Goal: Information Seeking & Learning: Learn about a topic

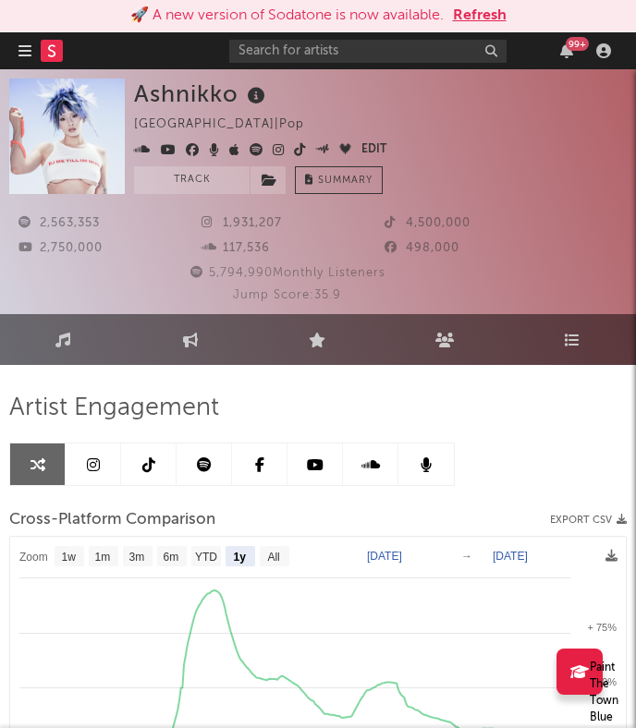
select select "1y"
click at [316, 55] on input "text" at bounding box center [367, 51] width 277 height 23
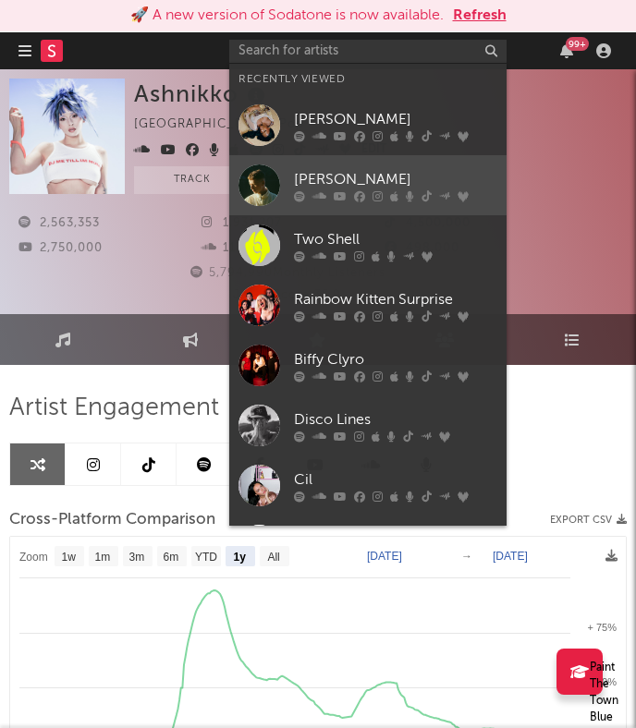
click at [324, 184] on div "[PERSON_NAME]" at bounding box center [395, 179] width 203 height 22
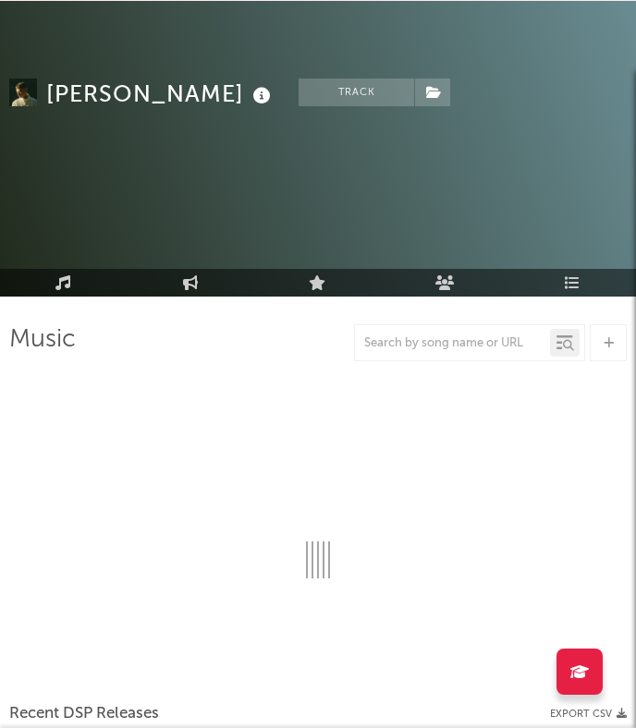
select select "6m"
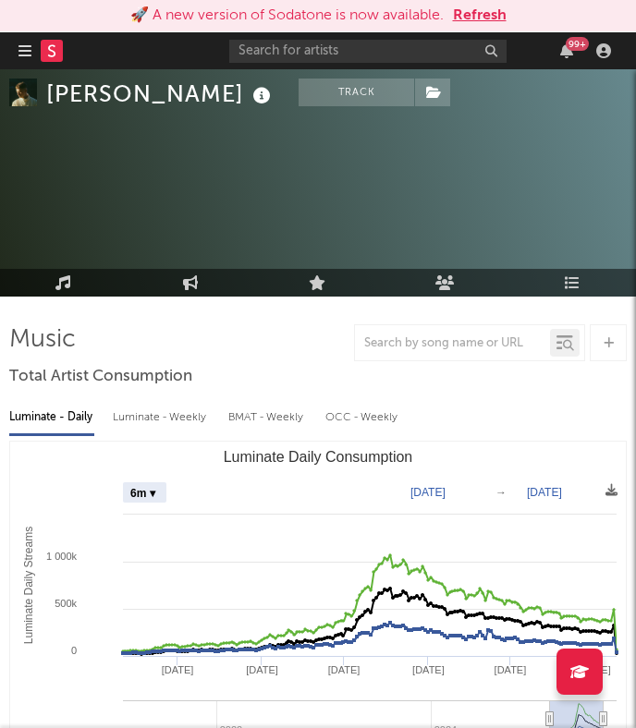
scroll to position [100, 0]
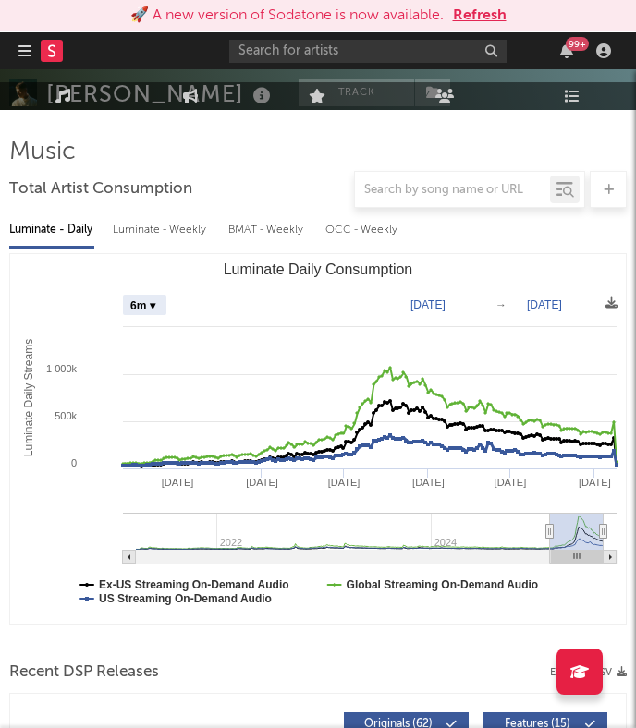
select select "6m"
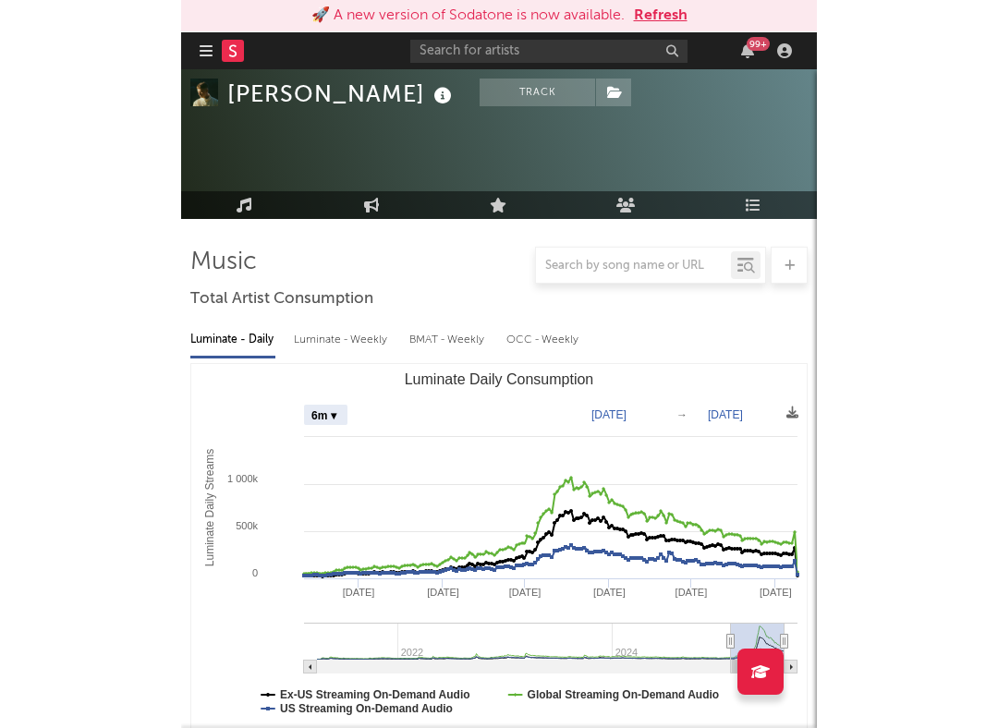
scroll to position [0, 0]
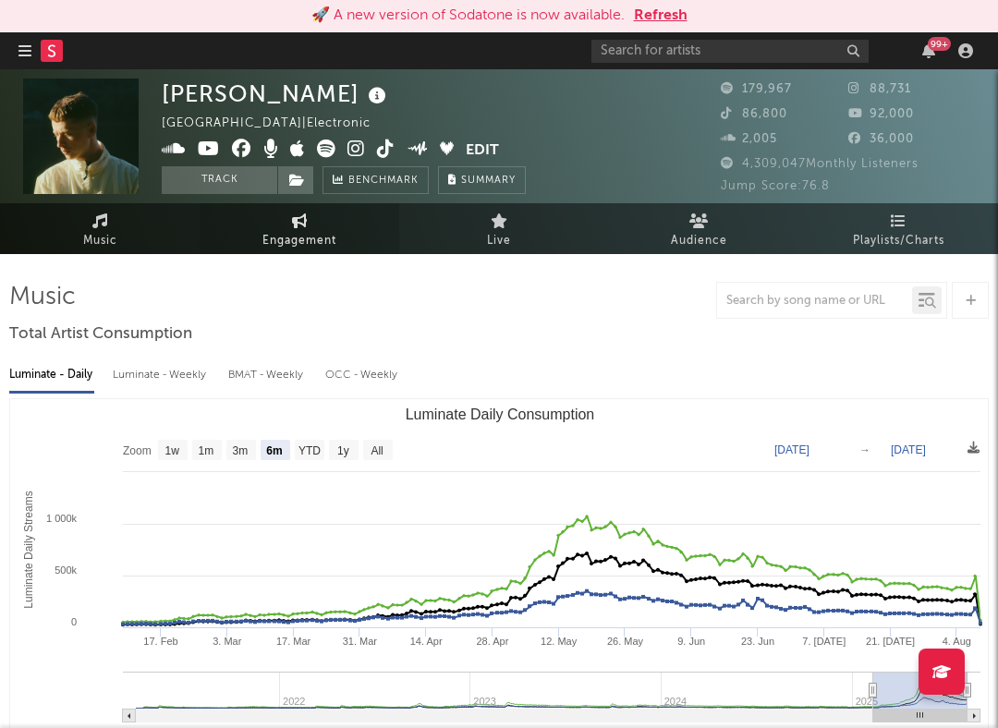
click at [302, 214] on icon at bounding box center [300, 220] width 16 height 15
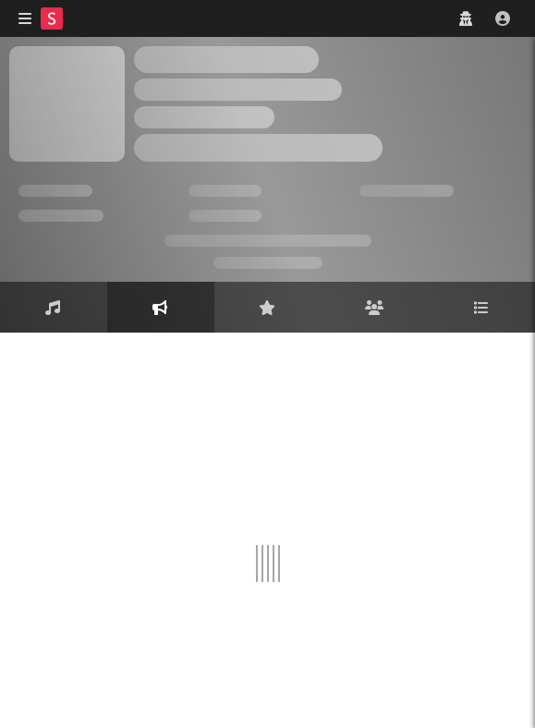
select select "1w"
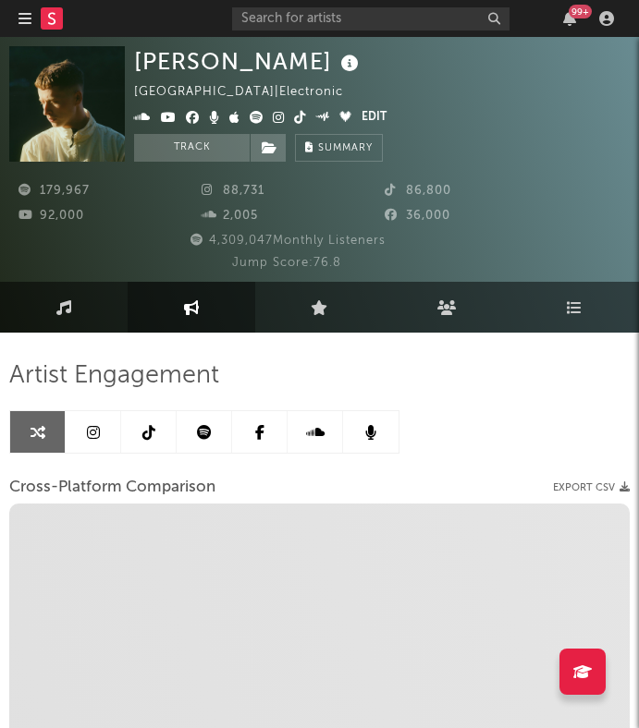
select select "1w"
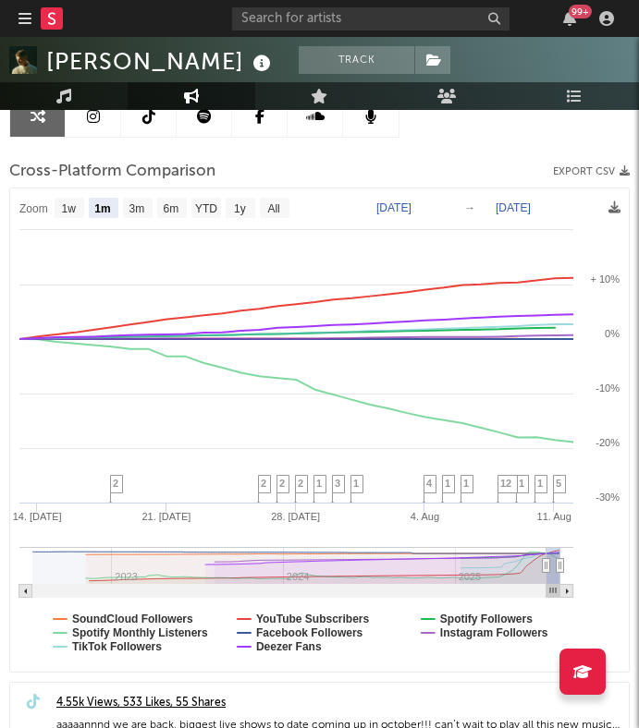
scroll to position [317, 0]
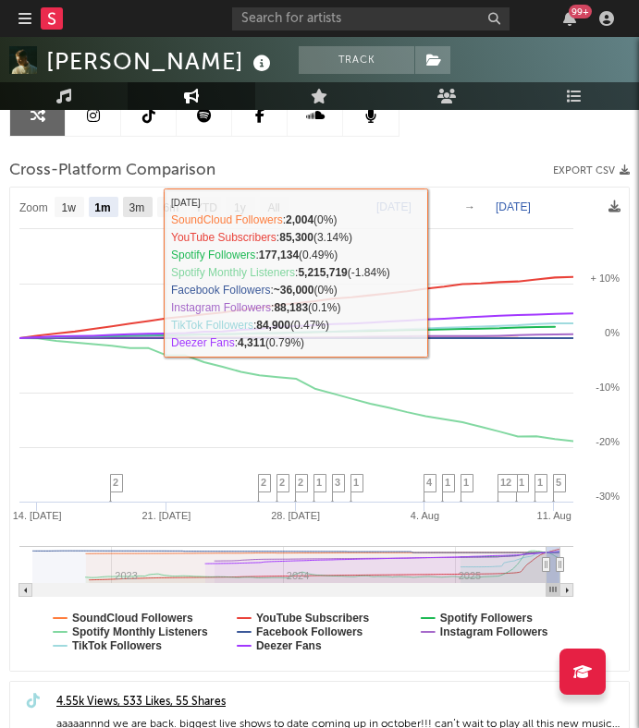
click at [145, 208] on text "3m" at bounding box center [137, 207] width 16 height 13
select select "3m"
type input "[DATE]"
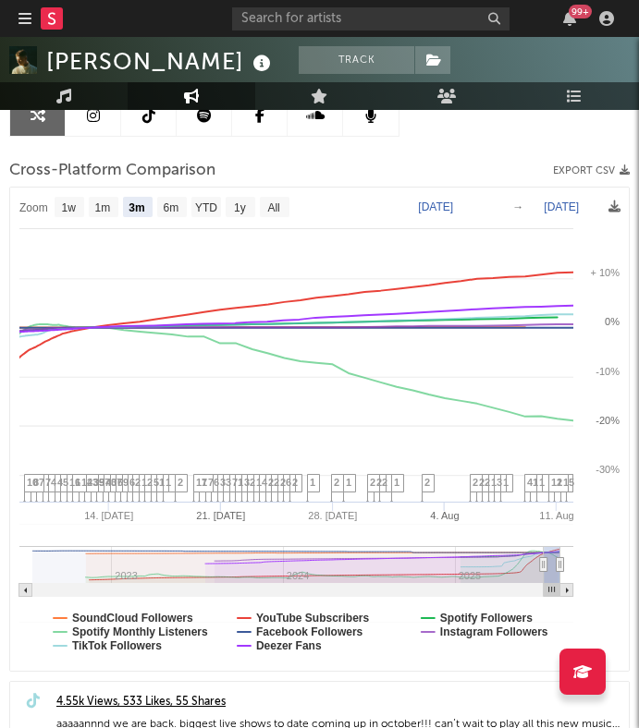
select select "3m"
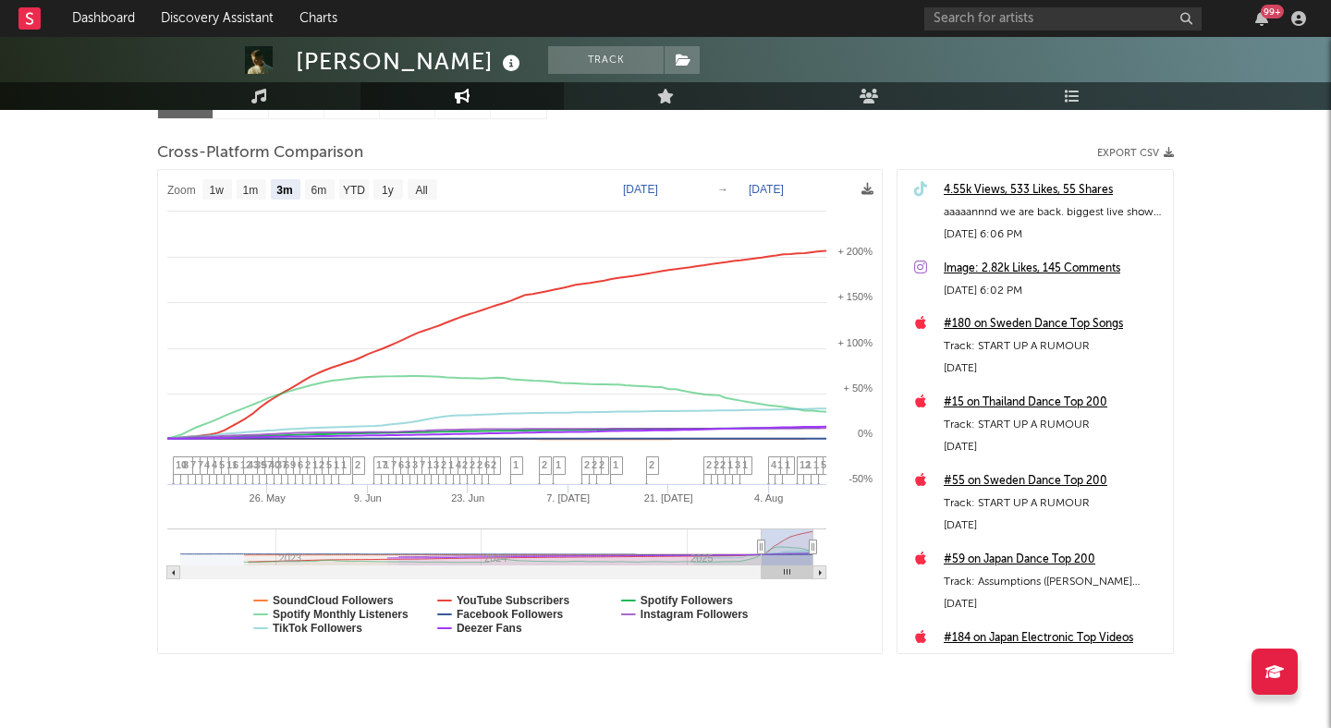
scroll to position [206, 0]
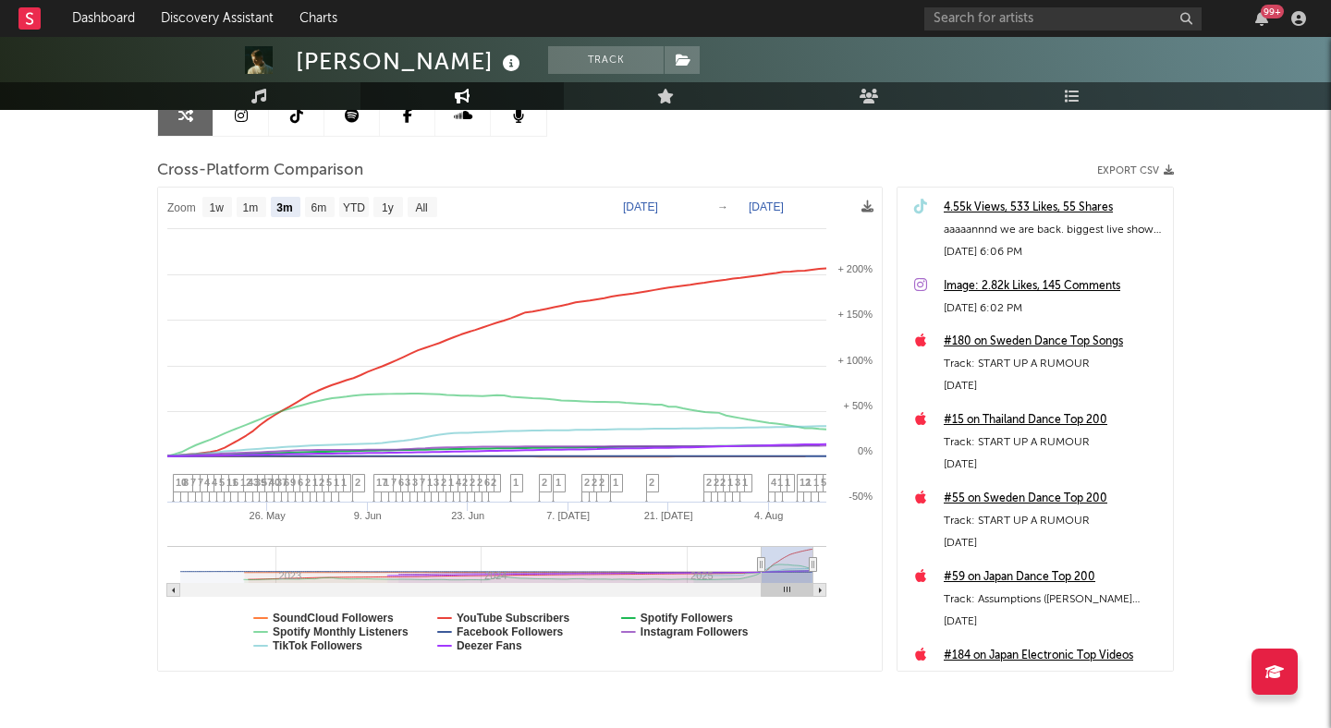
select select "3m"
